Goal: Task Accomplishment & Management: Complete application form

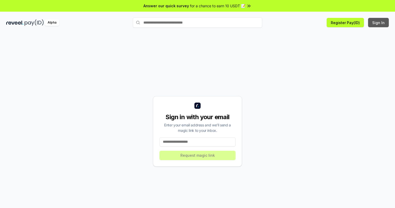
click at [378, 22] on button "Sign In" at bounding box center [378, 22] width 21 height 9
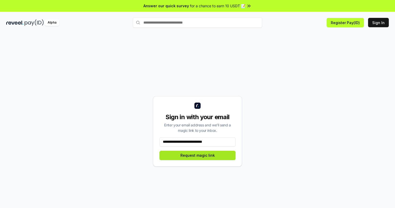
type input "**********"
click at [197, 155] on button "Request magic link" at bounding box center [197, 155] width 76 height 9
